Goal: Task Accomplishment & Management: Manage account settings

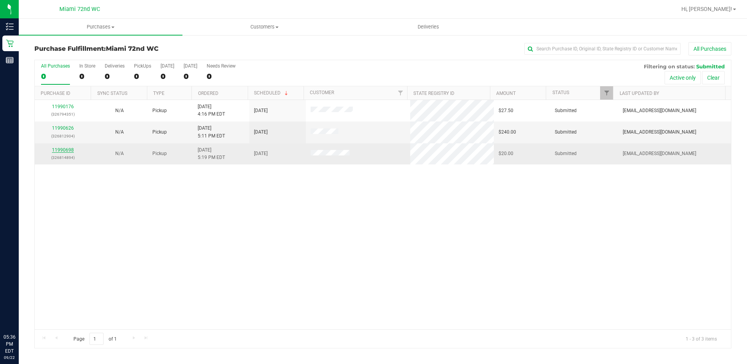
click at [66, 147] on link "11990698" at bounding box center [63, 149] width 22 height 5
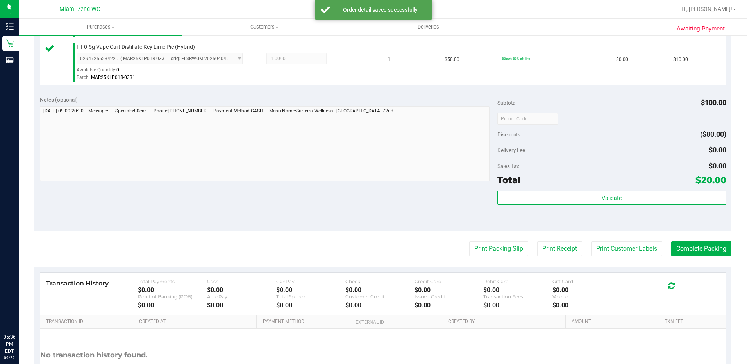
scroll to position [320, 0]
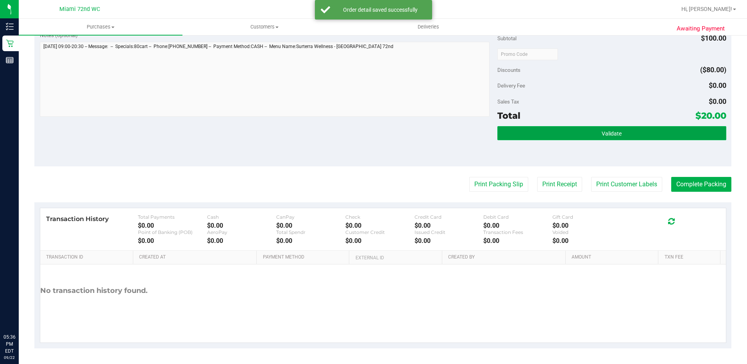
click at [591, 140] on button "Validate" at bounding box center [612, 133] width 229 height 14
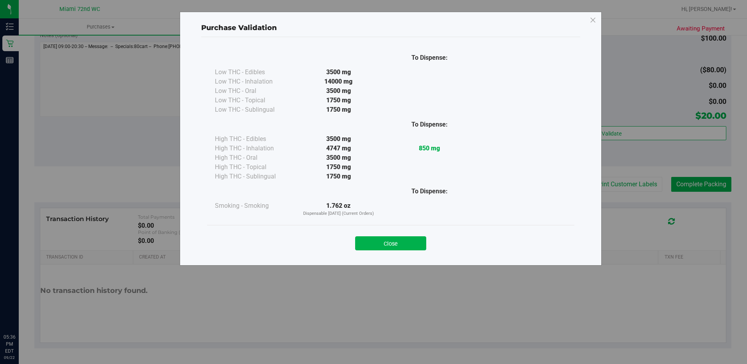
click at [392, 266] on div "Purchase Validation To Dispense: Low THC - Edibles 3500 mg" at bounding box center [376, 182] width 753 height 364
click at [406, 247] on button "Close" at bounding box center [390, 243] width 71 height 14
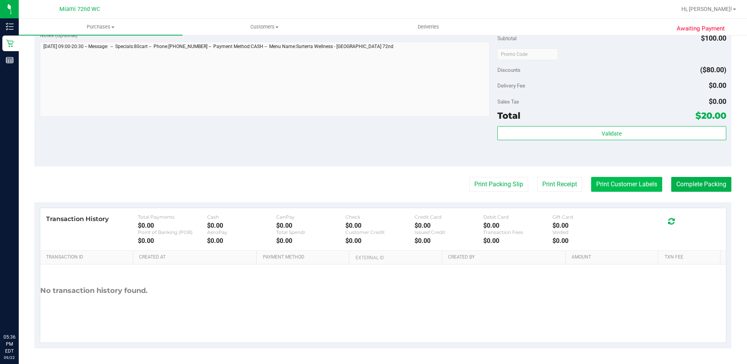
click at [634, 189] on button "Print Customer Labels" at bounding box center [626, 184] width 71 height 15
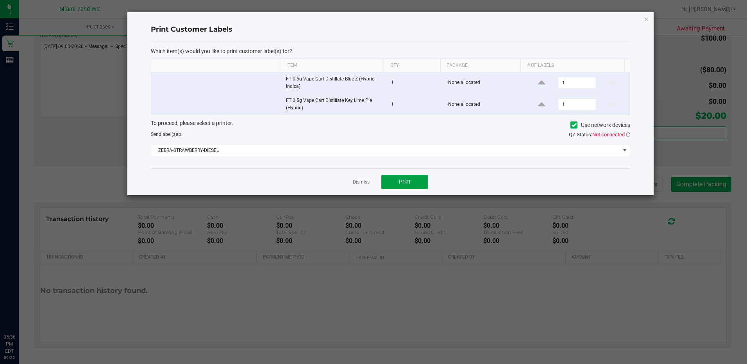
click at [406, 183] on span "Print" at bounding box center [405, 182] width 12 height 6
click at [359, 184] on link "Dismiss" at bounding box center [361, 182] width 17 height 7
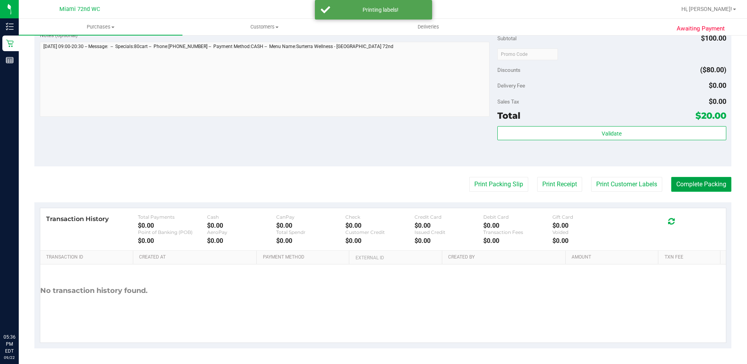
click at [700, 185] on button "Complete Packing" at bounding box center [701, 184] width 60 height 15
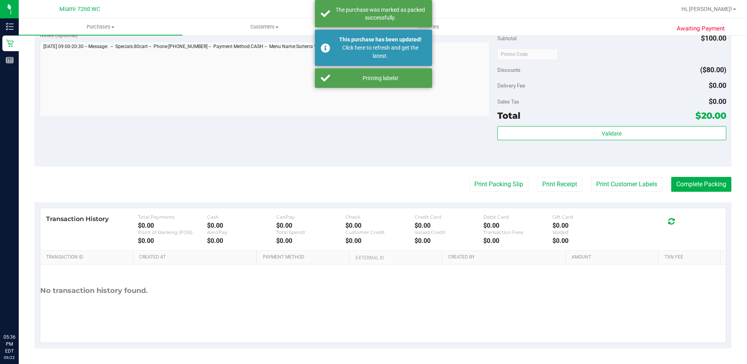
click at [723, 14] on div "Hi, [PERSON_NAME]!" at bounding box center [708, 9] width 61 height 14
click at [732, 13] on div "Hi, [PERSON_NAME]!" at bounding box center [708, 9] width 61 height 14
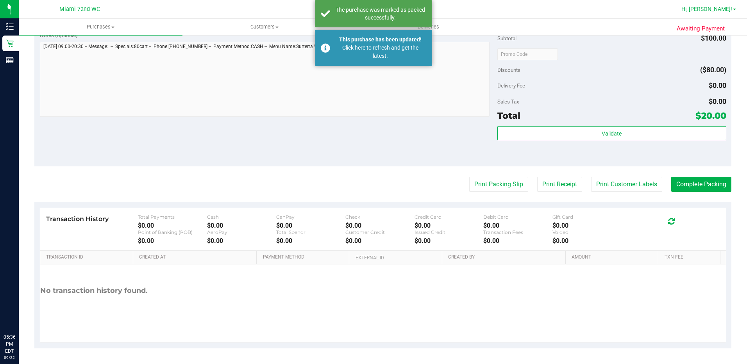
click at [721, 13] on link "Hi, [PERSON_NAME]!" at bounding box center [708, 9] width 61 height 8
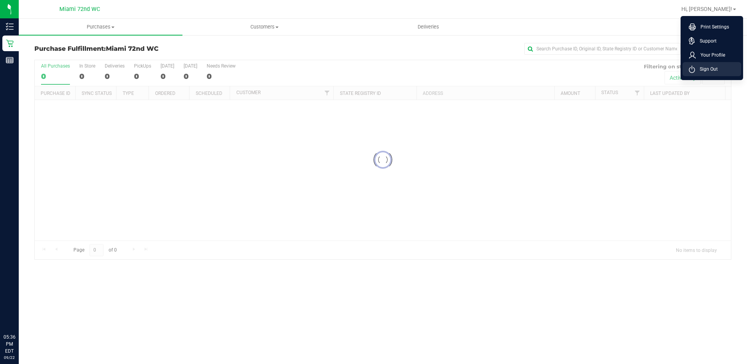
click at [707, 70] on span "Sign Out" at bounding box center [706, 69] width 23 height 8
